Goal: Task Accomplishment & Management: Manage account settings

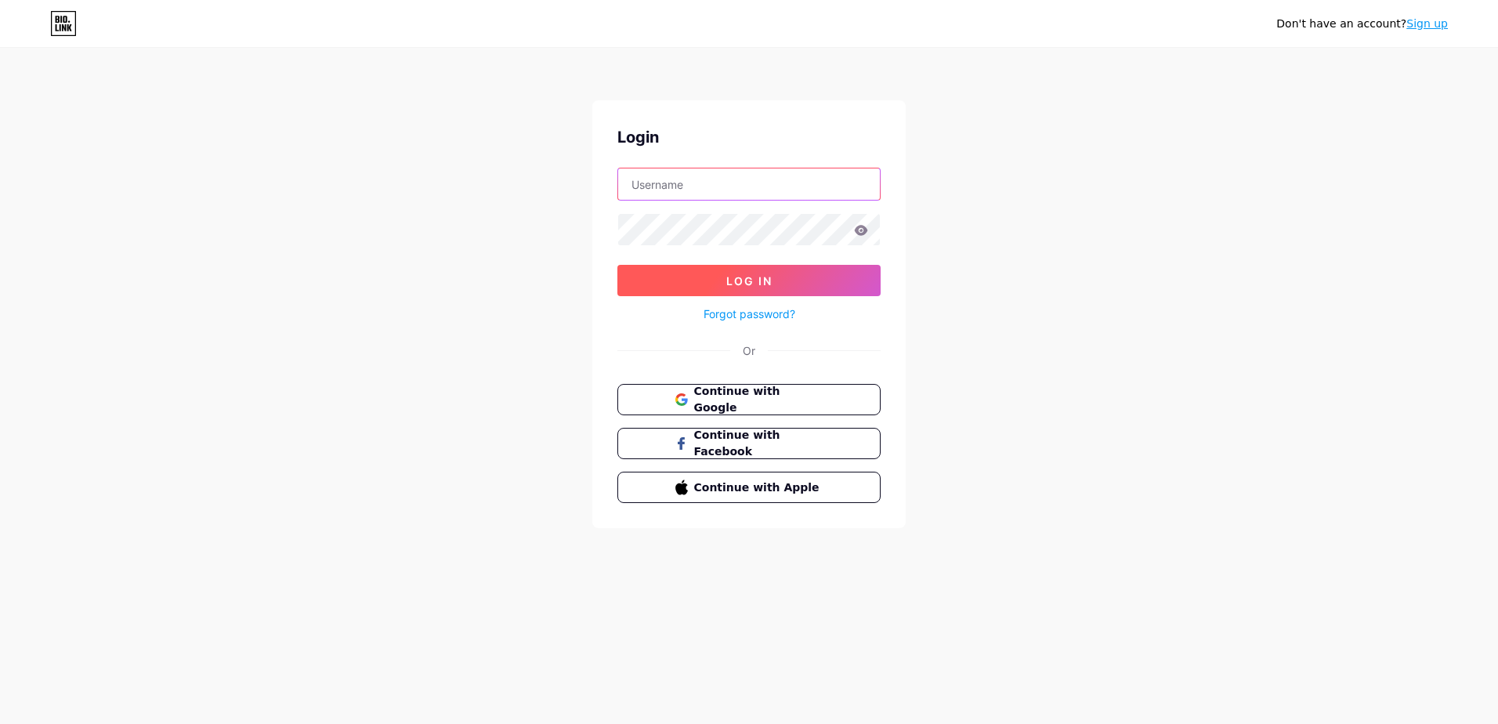
type input "[EMAIL_ADDRESS][DOMAIN_NAME]"
click at [740, 292] on button "Log In" at bounding box center [748, 280] width 263 height 31
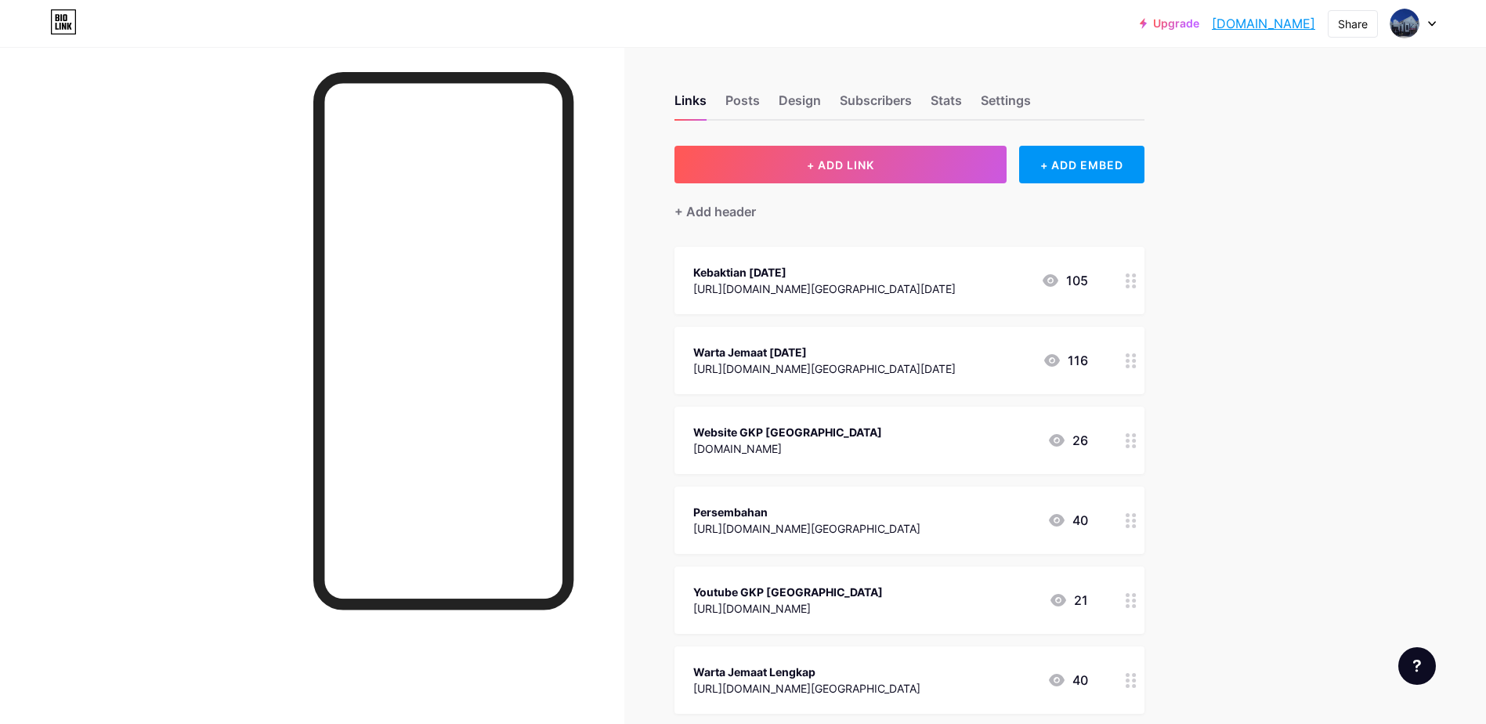
click at [772, 278] on div "Kebaktian [DATE]" at bounding box center [824, 272] width 262 height 16
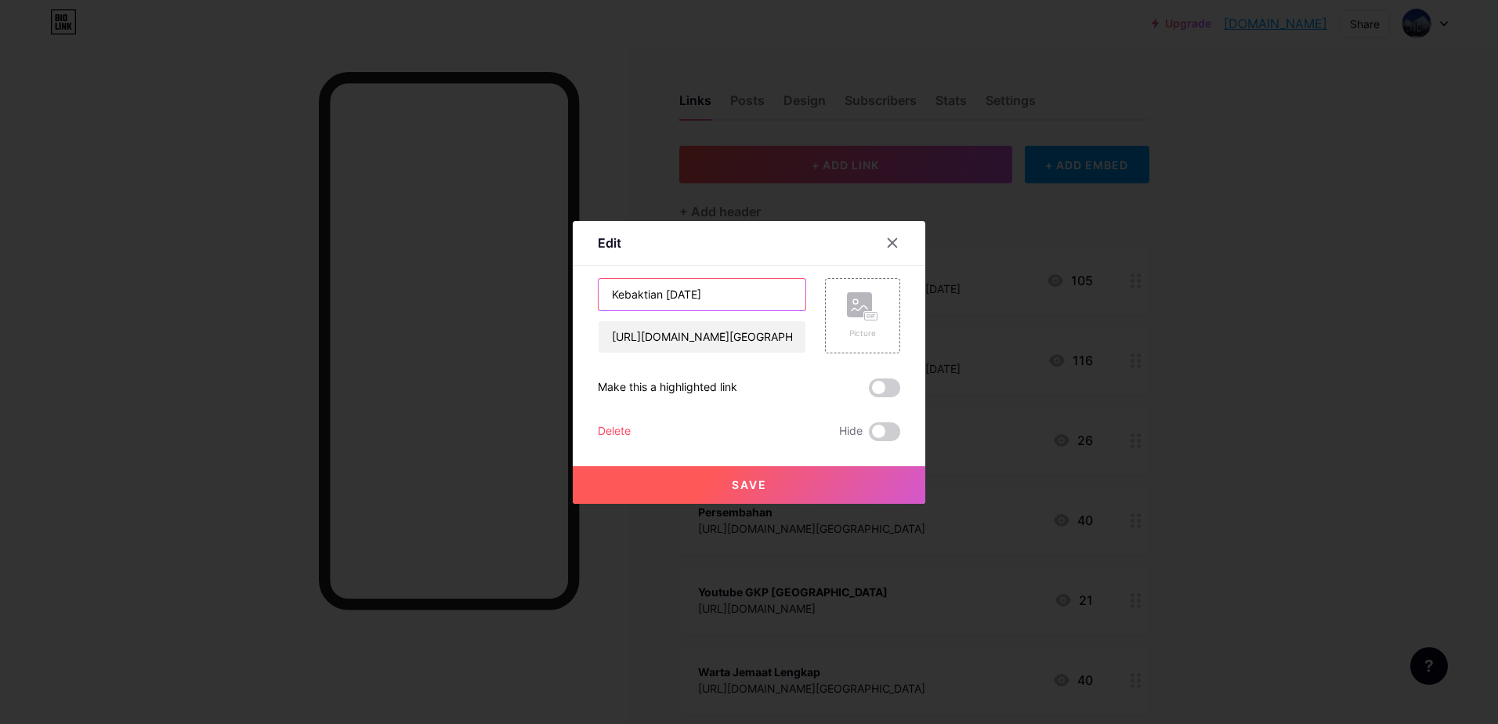
click at [720, 292] on input "Kebaktian [DATE]" at bounding box center [702, 294] width 207 height 31
type input "Kebaktian [DATE]"
click at [794, 483] on button "Save" at bounding box center [749, 485] width 353 height 38
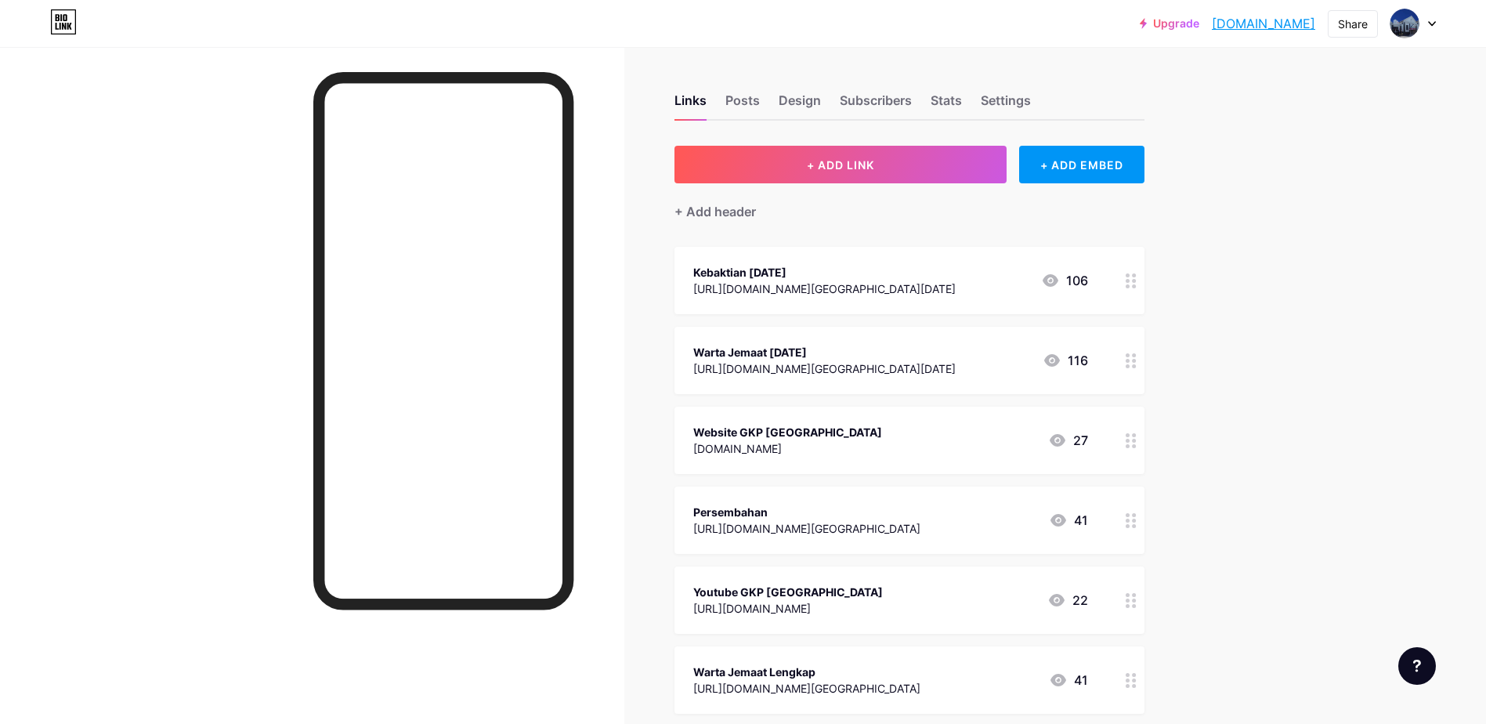
click at [837, 348] on div "Warta Jemaat [DATE]" at bounding box center [824, 352] width 262 height 16
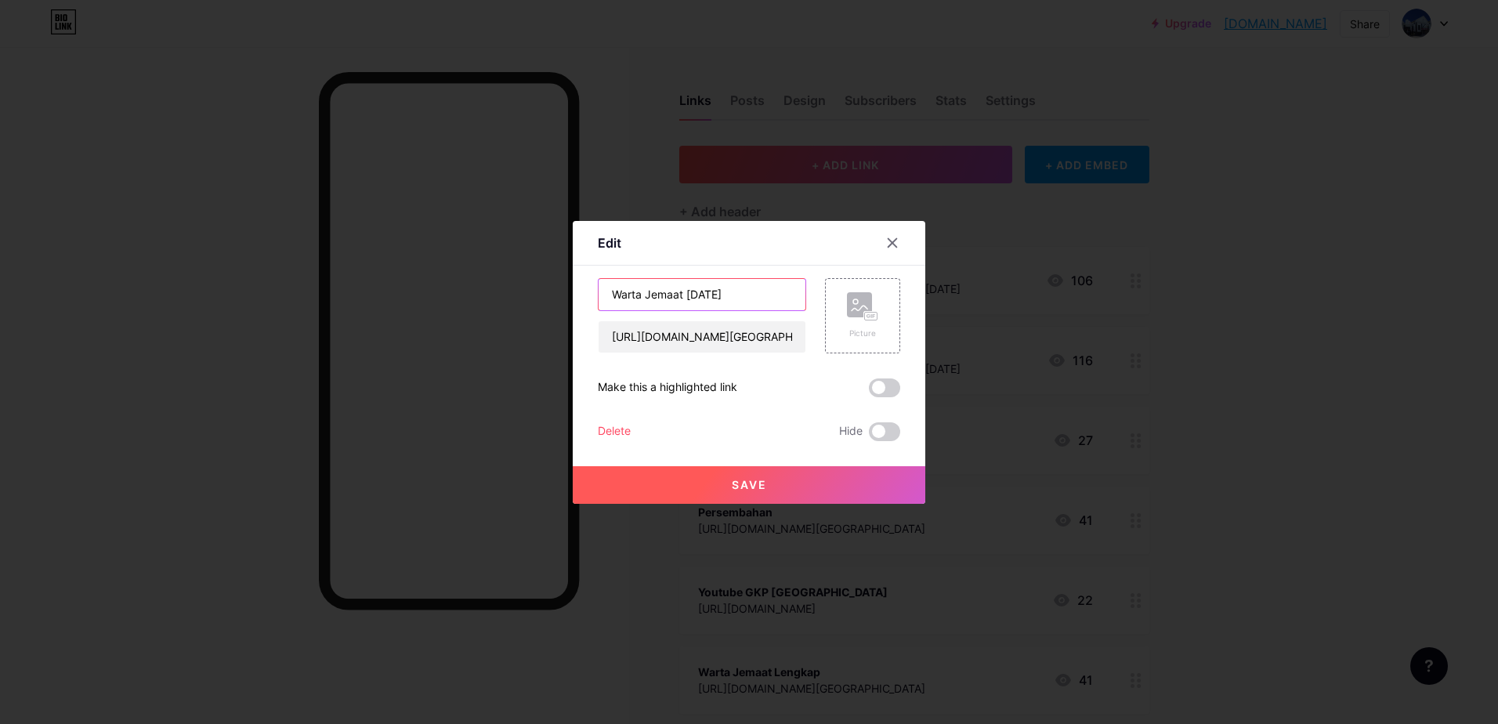
click at [742, 292] on input "Warta Jemaat [DATE]" at bounding box center [702, 294] width 207 height 31
type input "Warta Jemaat [DATE]"
click at [681, 340] on input "[URL][DOMAIN_NAME][GEOGRAPHIC_DATA][DATE]" at bounding box center [702, 336] width 207 height 31
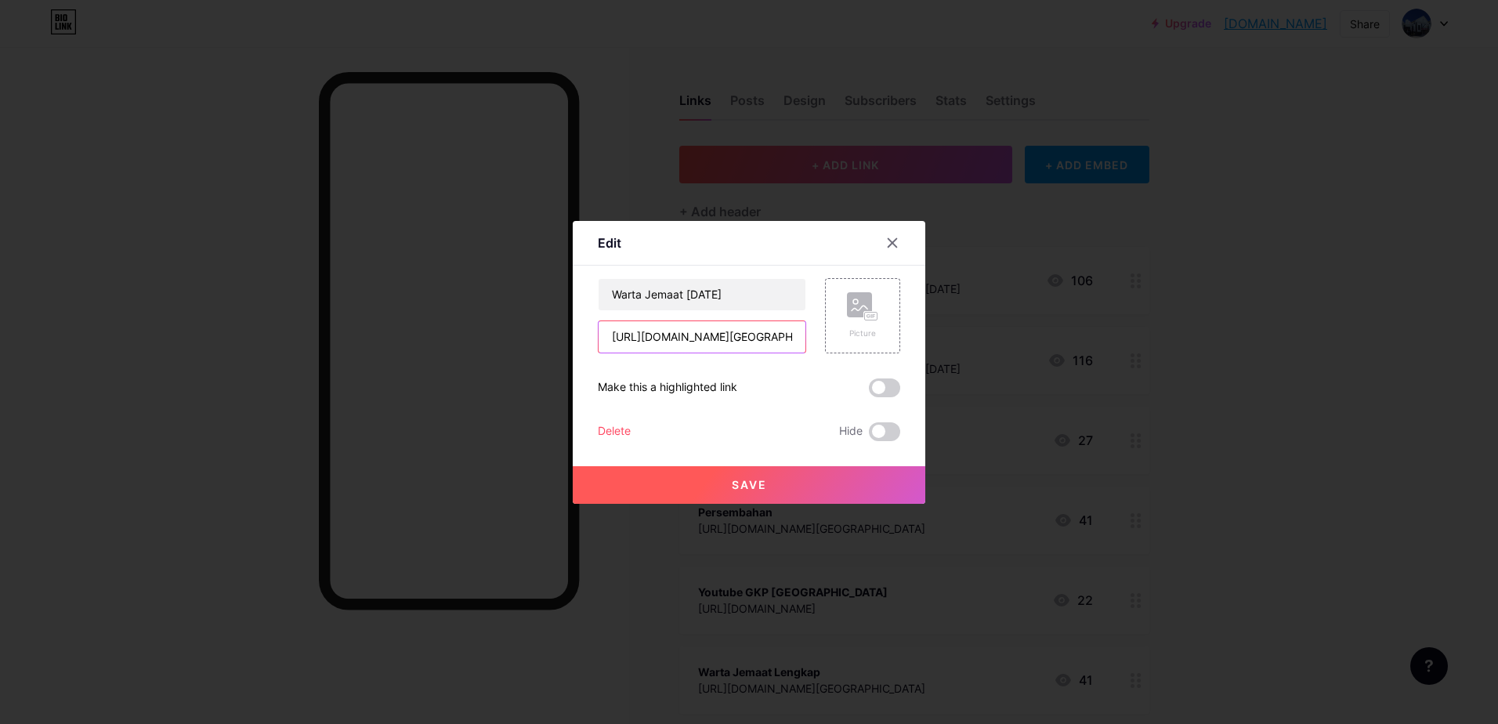
paste input "20/warta-jemaat-21"
type input "[URL][DOMAIN_NAME][GEOGRAPHIC_DATA][DATE]"
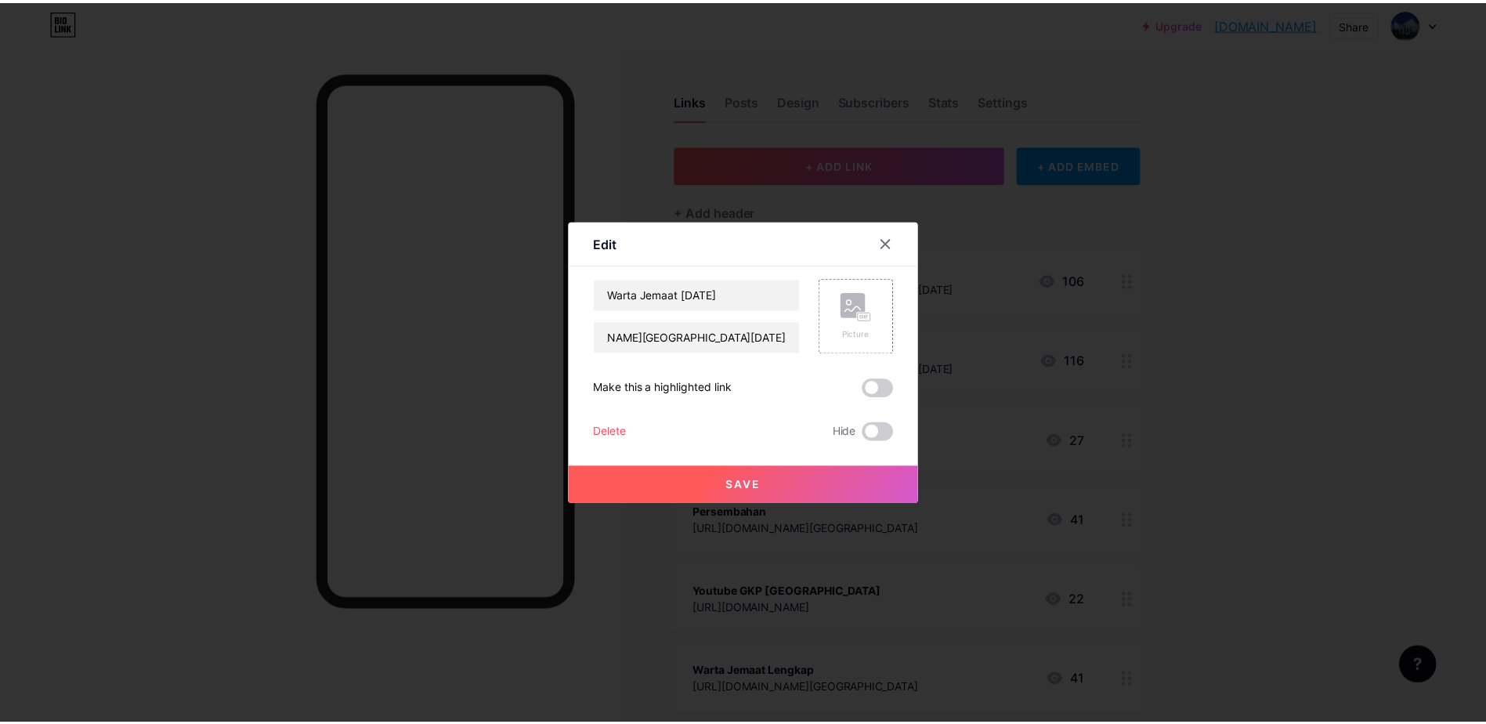
scroll to position [0, 0]
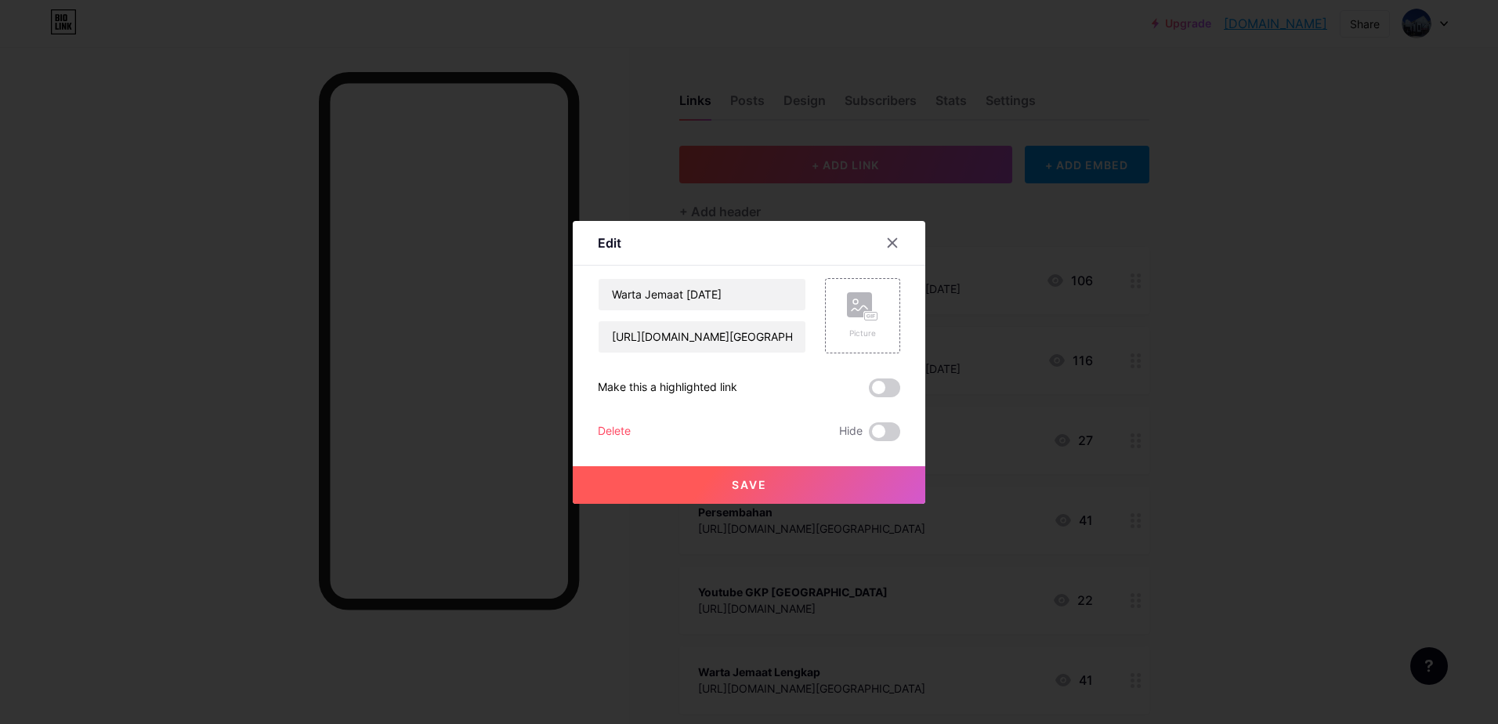
click at [847, 479] on button "Save" at bounding box center [749, 485] width 353 height 38
